Goal: Find specific page/section: Find specific page/section

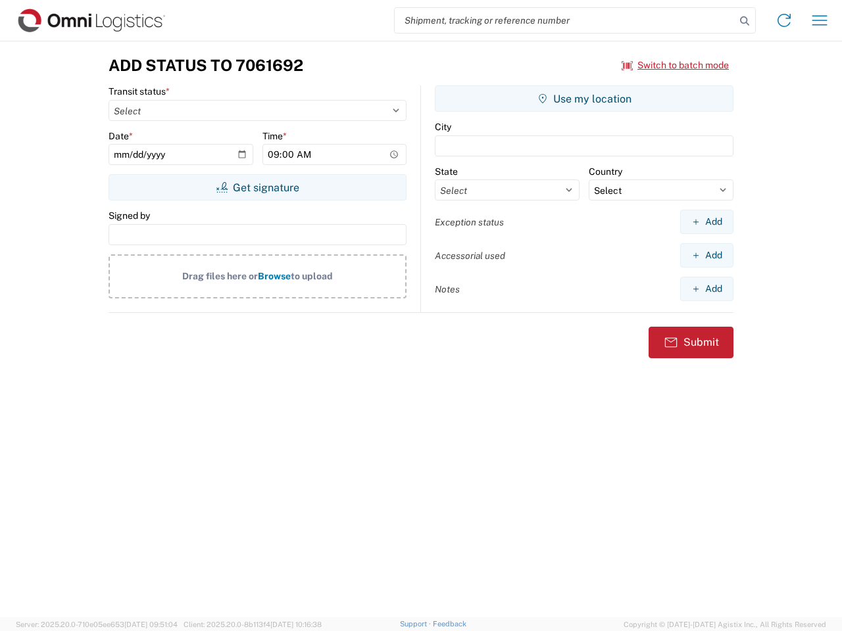
click at [565, 20] on input "search" at bounding box center [565, 20] width 341 height 25
click at [744, 21] on icon at bounding box center [744, 21] width 18 height 18
click at [784, 20] on icon at bounding box center [783, 20] width 21 height 21
click at [819, 20] on icon "button" at bounding box center [819, 20] width 15 height 10
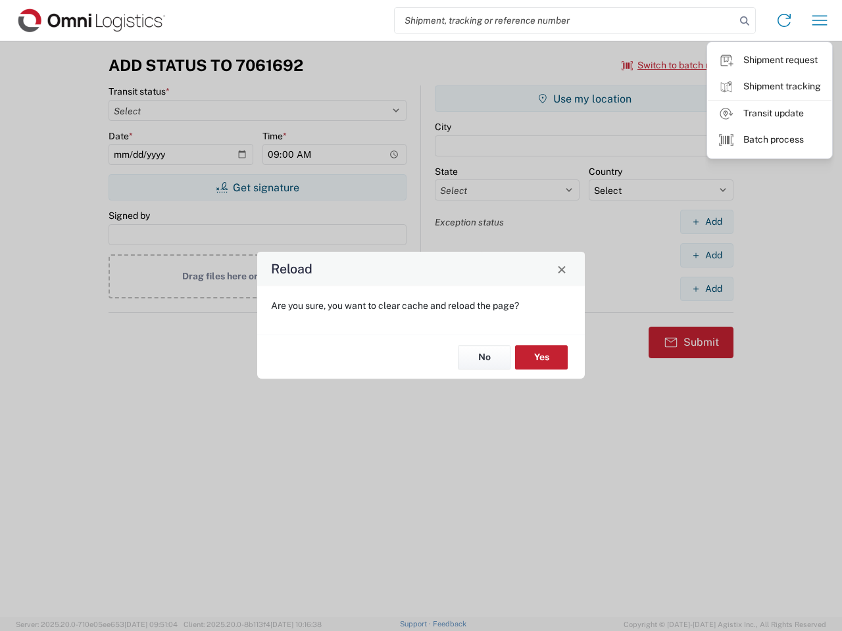
click at [257, 187] on div "Reload Are you sure, you want to clear cache and reload the page? No Yes" at bounding box center [421, 315] width 842 height 631
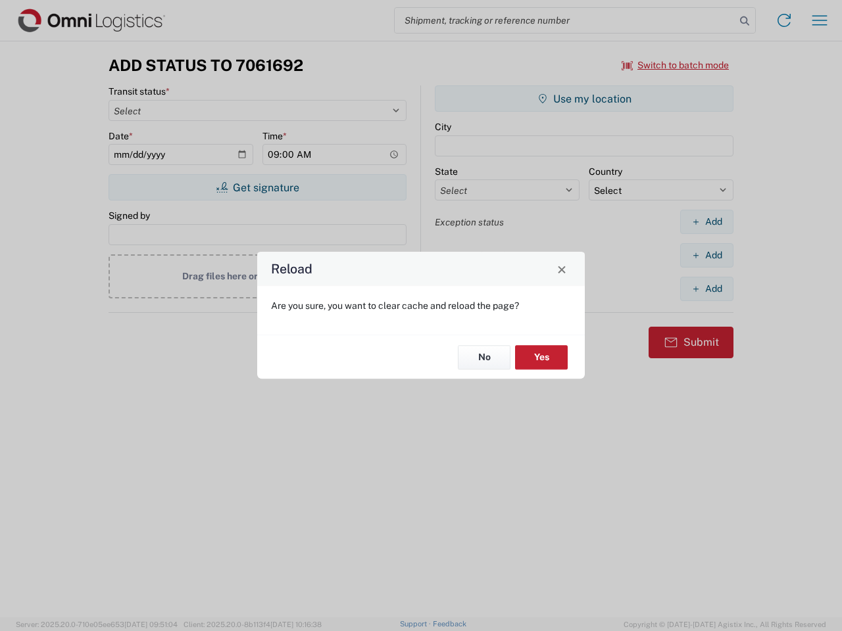
click at [584, 99] on div "Reload Are you sure, you want to clear cache and reload the page? No Yes" at bounding box center [421, 315] width 842 height 631
click at [706, 222] on div "Reload Are you sure, you want to clear cache and reload the page? No Yes" at bounding box center [421, 315] width 842 height 631
click at [706, 255] on div "Reload Are you sure, you want to clear cache and reload the page? No Yes" at bounding box center [421, 315] width 842 height 631
click at [706, 289] on div "Reload Are you sure, you want to clear cache and reload the page? No Yes" at bounding box center [421, 315] width 842 height 631
